Goal: Information Seeking & Learning: Find specific fact

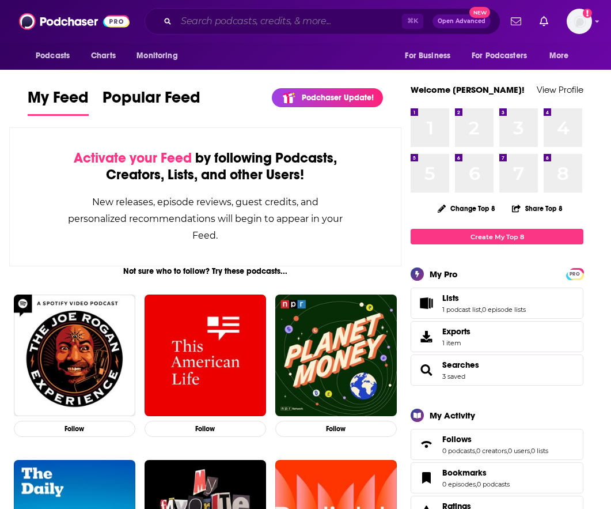
click at [332, 20] on input "Search podcasts, credits, & more..." at bounding box center [289, 21] width 226 height 18
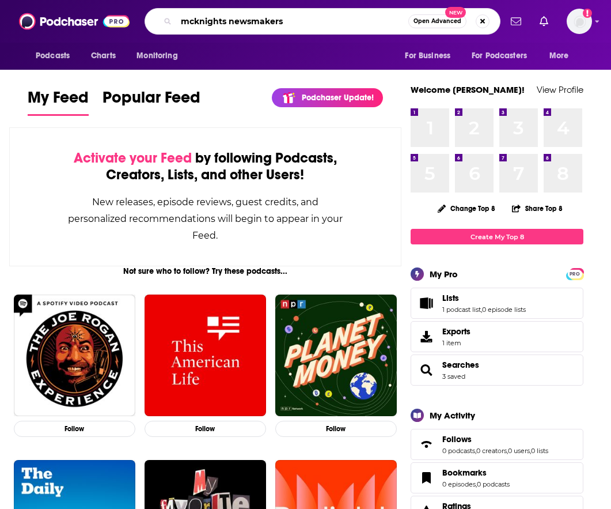
type input "mcknights newsmakers"
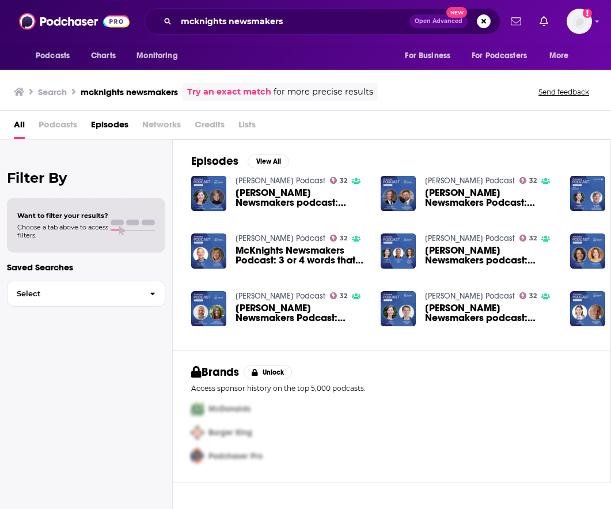
click at [67, 126] on span "Podcasts" at bounding box center [58, 127] width 39 height 24
click at [67, 122] on span "Podcasts" at bounding box center [58, 127] width 39 height 24
click at [52, 125] on span "Podcasts" at bounding box center [58, 127] width 39 height 24
click at [270, 158] on button "View All" at bounding box center [268, 161] width 41 height 14
